Goal: Task Accomplishment & Management: Use online tool/utility

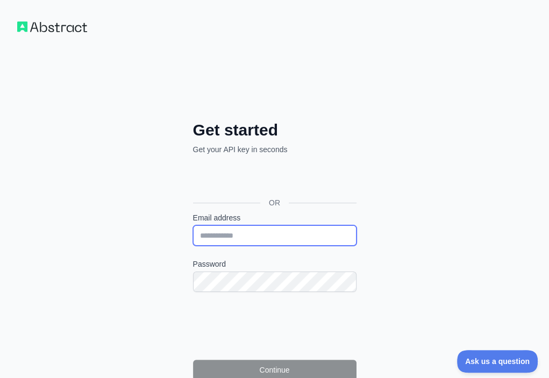
click at [193, 225] on input "Email address" at bounding box center [274, 235] width 163 height 20
paste input "**********"
type input "**********"
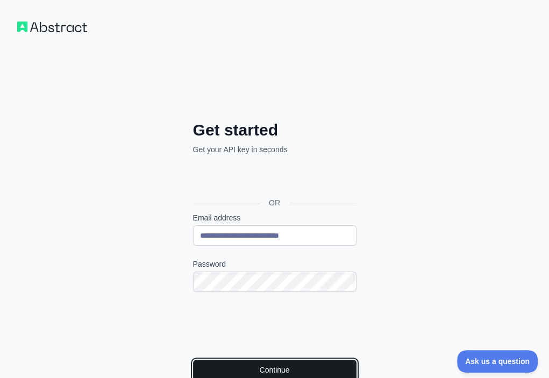
click at [197, 360] on button "Continue" at bounding box center [274, 370] width 163 height 20
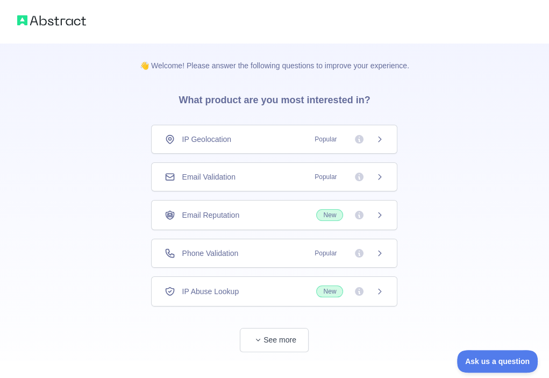
click at [283, 179] on div "Email Validation Popular" at bounding box center [274, 177] width 219 height 11
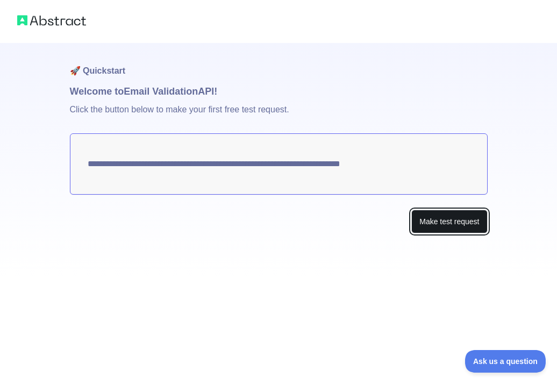
click at [430, 218] on button "Make test request" at bounding box center [449, 222] width 76 height 24
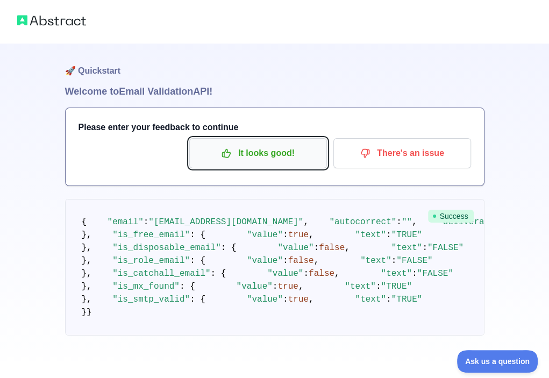
click at [254, 156] on p "It looks good!" at bounding box center [258, 153] width 122 height 18
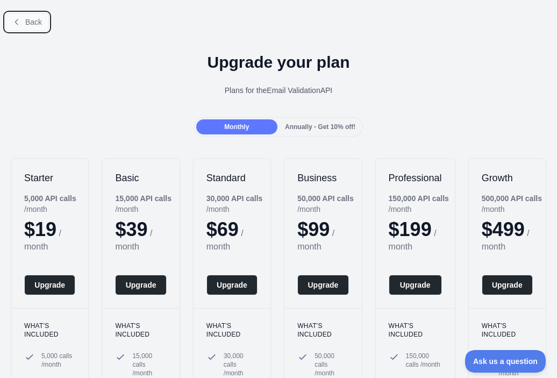
click at [34, 23] on span "Back" at bounding box center [33, 22] width 17 height 9
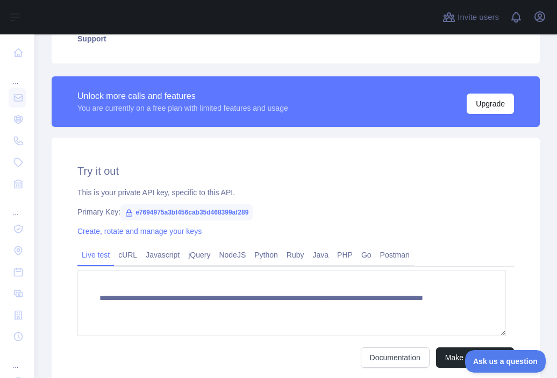
scroll to position [267, 0]
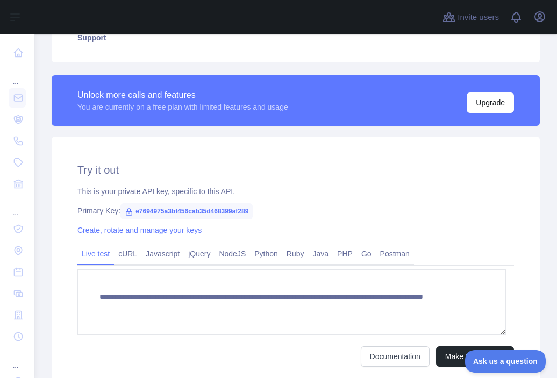
click at [240, 209] on span "e7694975a3bf456cab35d468399af289" at bounding box center [186, 211] width 132 height 16
copy span "e7694975a3bf456cab35d468399af289"
